Goal: Navigation & Orientation: Find specific page/section

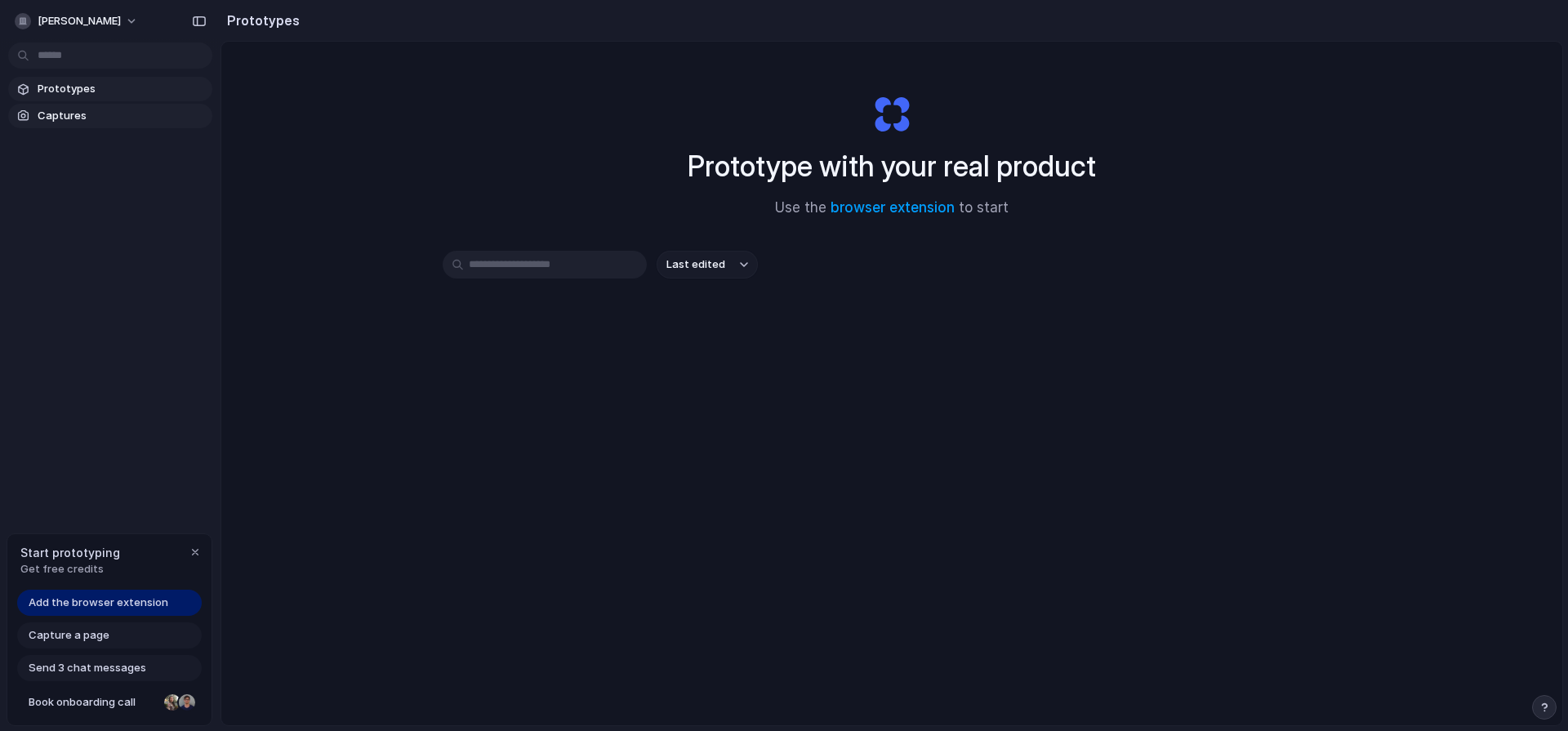
click at [102, 117] on span "Captures" at bounding box center [122, 116] width 168 height 16
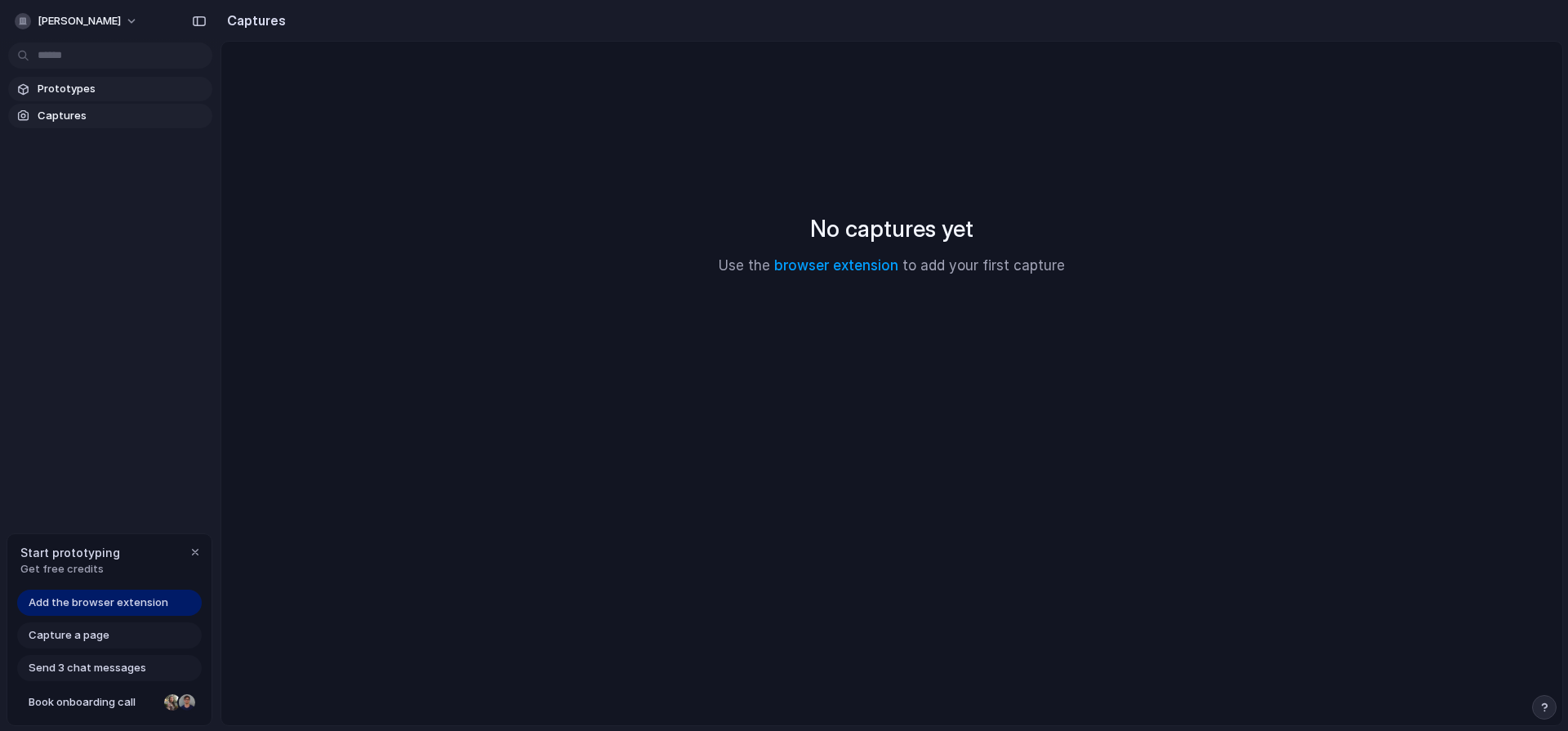
click at [105, 95] on span "Prototypes" at bounding box center [122, 89] width 168 height 16
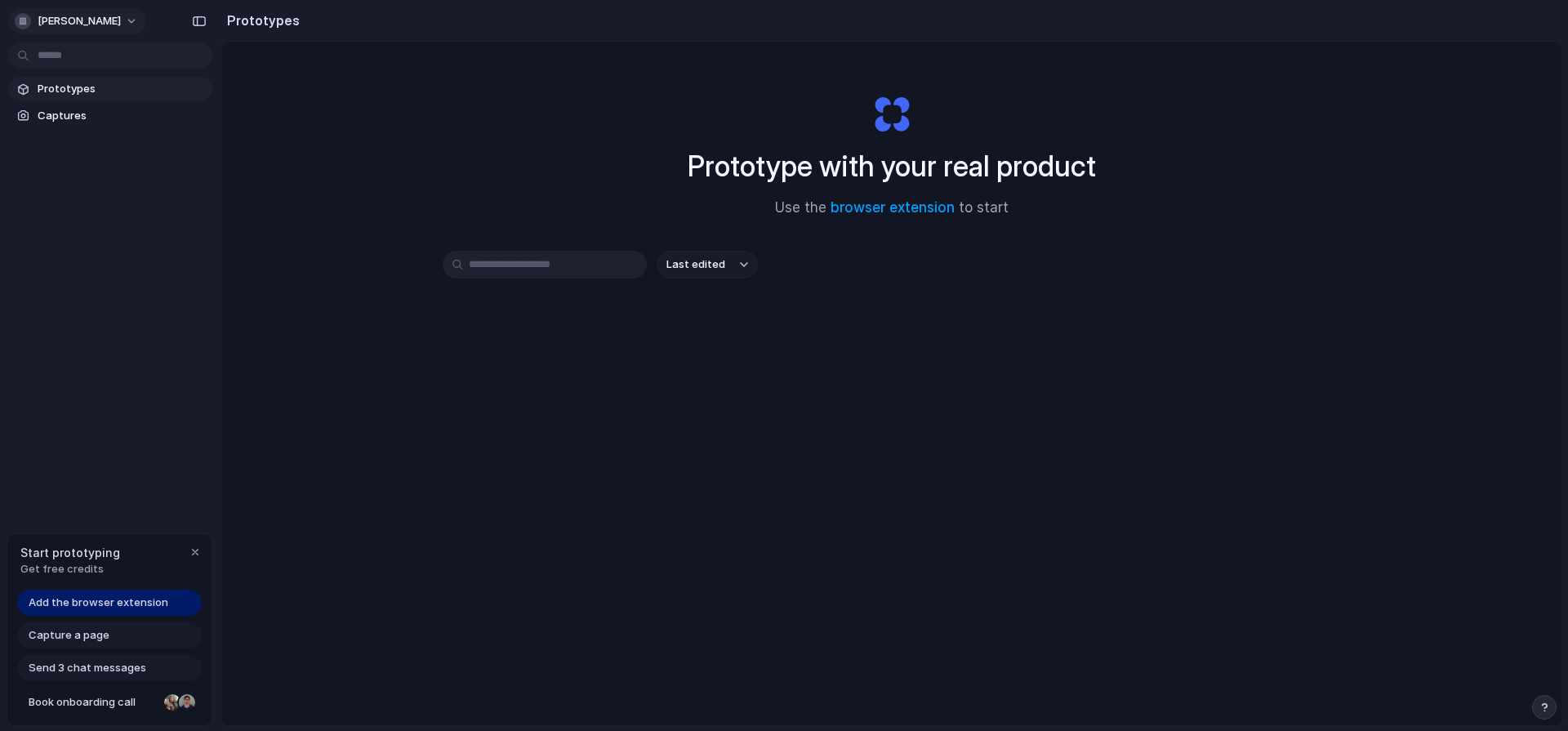
click at [92, 18] on span "[PERSON_NAME]" at bounding box center [79, 21] width 83 height 16
click at [92, 18] on div "Settings Invite members Change theme Sign out" at bounding box center [784, 366] width 1568 height 731
click at [879, 209] on link "browser extension" at bounding box center [892, 207] width 124 height 16
